Goal: Check status: Check status

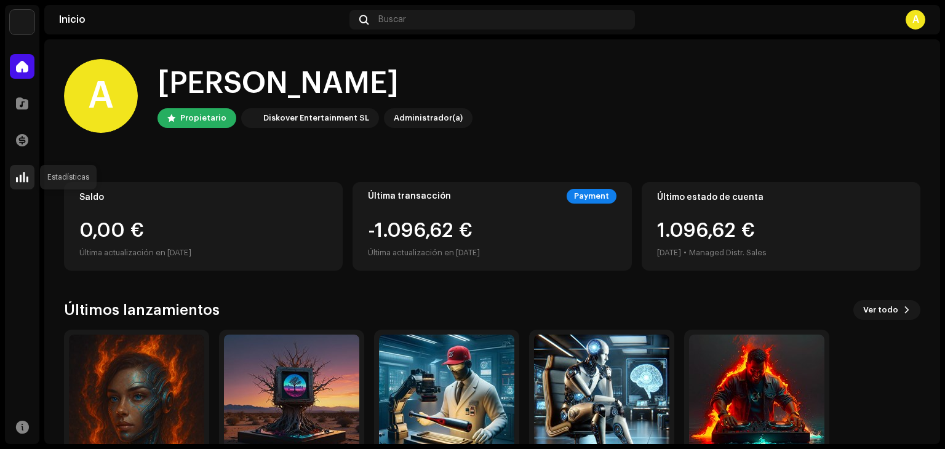
click at [22, 175] on span at bounding box center [22, 177] width 12 height 10
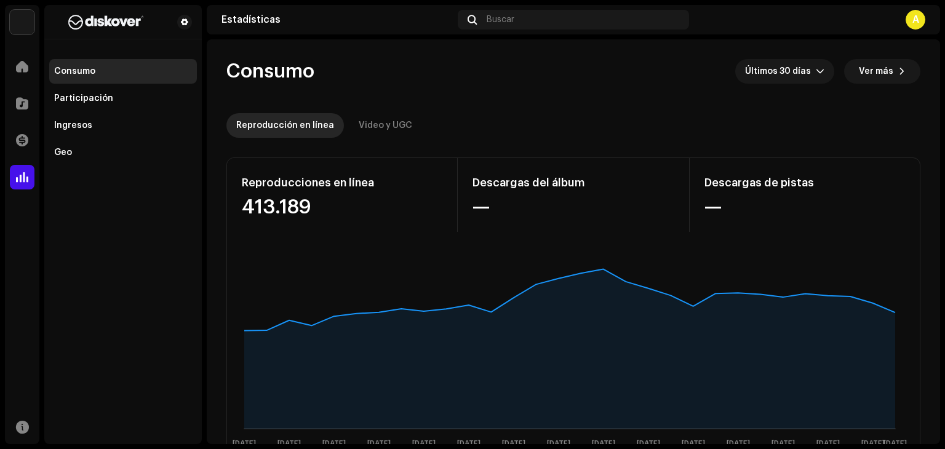
click at [798, 87] on re-o-consumption-dashboard-header "Consumo Últimos 30 días Ver más Reproducción en línea Video y UGC" at bounding box center [573, 93] width 694 height 108
click at [796, 78] on span "Últimos 30 días" at bounding box center [780, 71] width 71 height 25
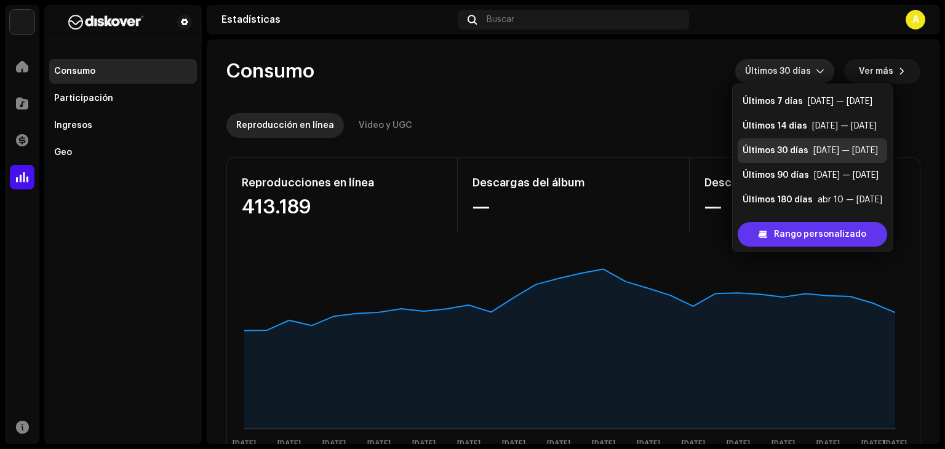
scroll to position [20, 0]
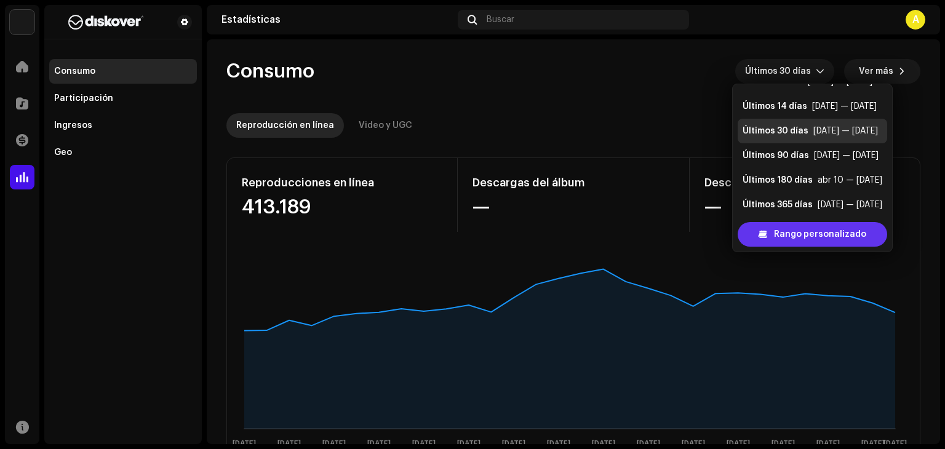
click at [782, 229] on span "Rango personalizado" at bounding box center [820, 234] width 92 height 25
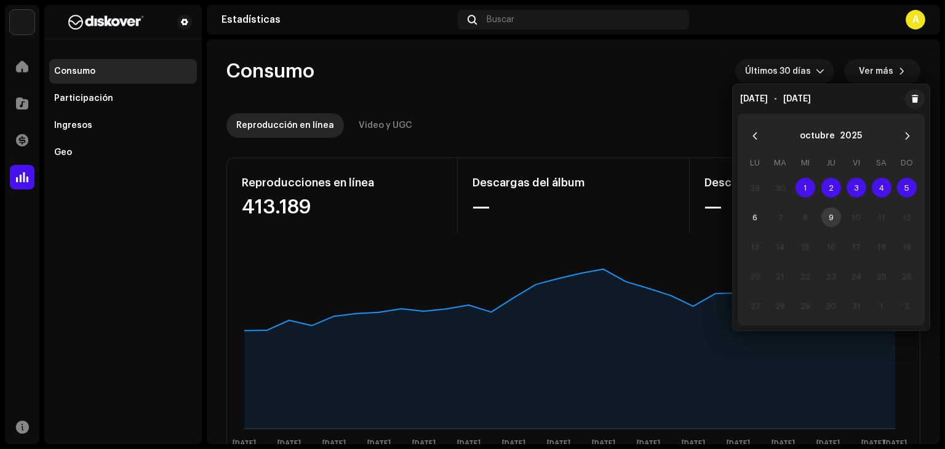
click at [806, 185] on span "1" at bounding box center [805, 188] width 20 height 20
click at [750, 215] on span "6" at bounding box center [755, 217] width 20 height 20
